Goal: Task Accomplishment & Management: Manage account settings

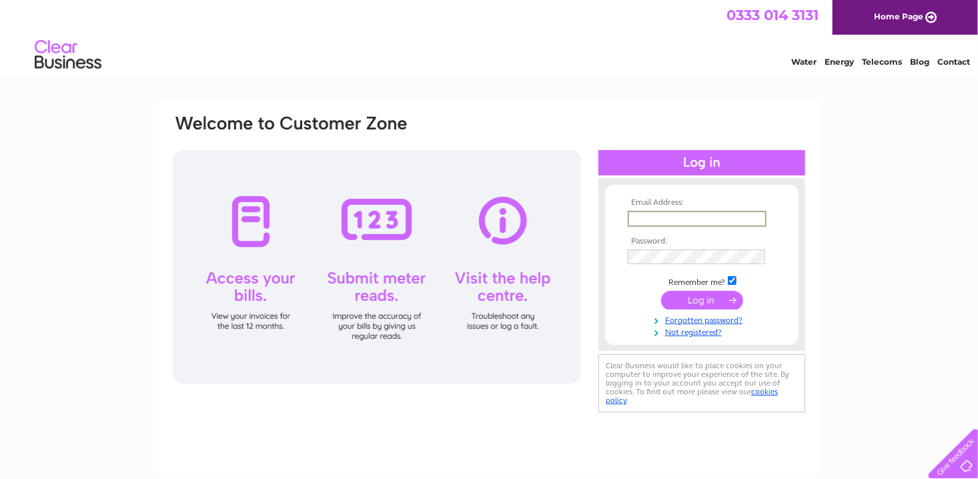
click at [645, 214] on input "text" at bounding box center [697, 219] width 139 height 16
type input "[EMAIL_ADDRESS][DOMAIN_NAME]"
click at [661, 290] on input "submit" at bounding box center [702, 299] width 82 height 19
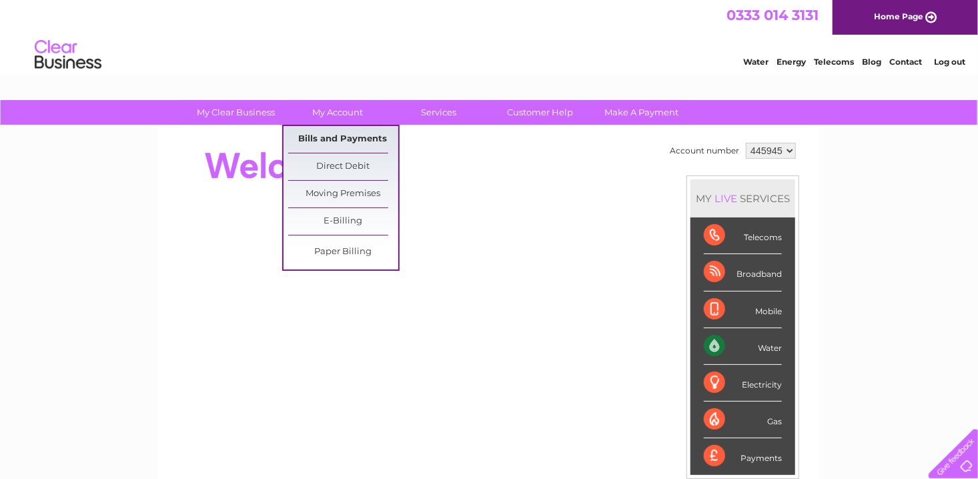
click at [324, 141] on link "Bills and Payments" at bounding box center [343, 139] width 110 height 27
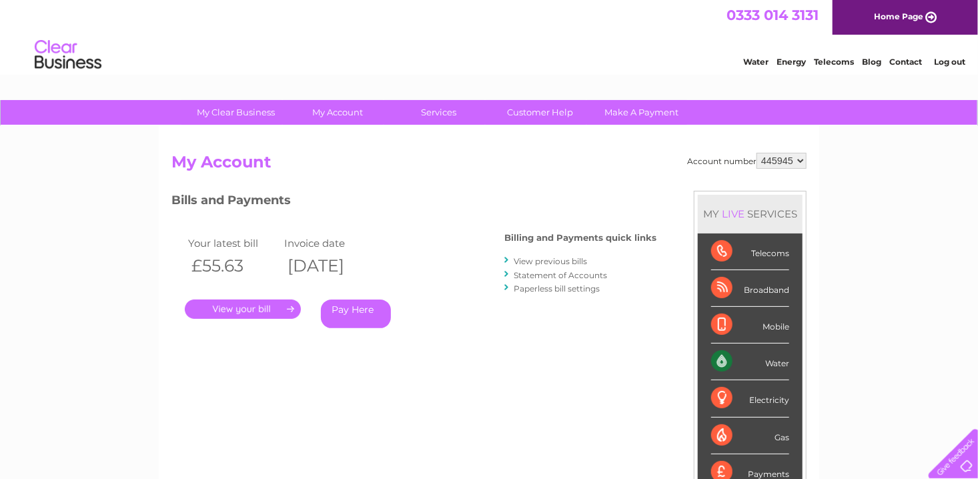
click at [257, 307] on link "." at bounding box center [243, 309] width 116 height 19
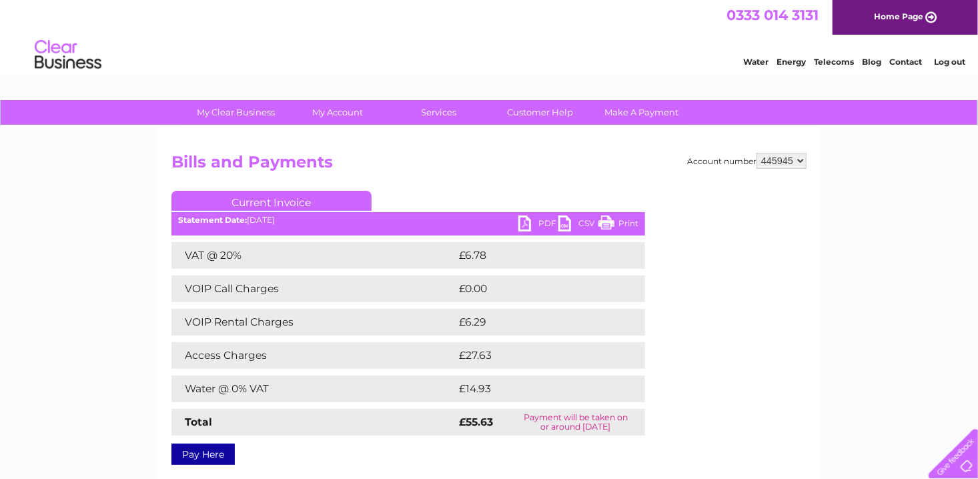
click at [608, 220] on link "Print" at bounding box center [619, 225] width 40 height 19
